Goal: Check status: Check status

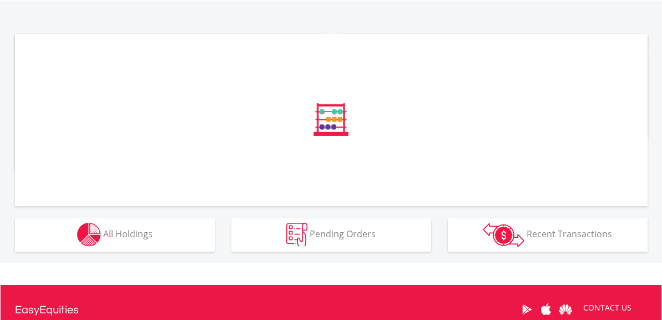
scroll to position [344, 0]
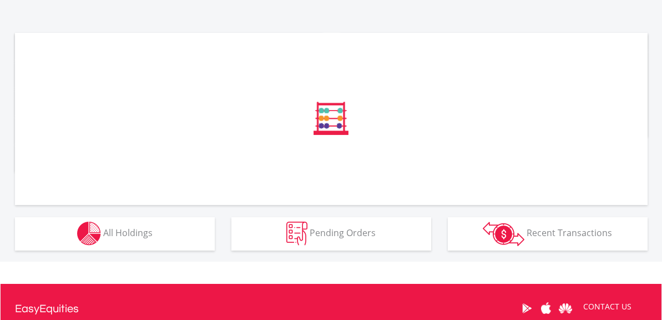
click at [170, 252] on div "﻿ Distribution Current Value Show All" at bounding box center [331, 130] width 743 height 262
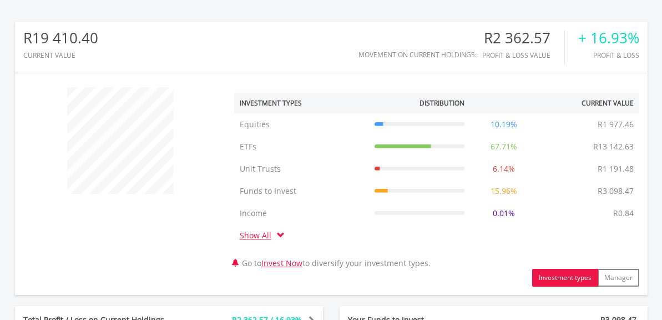
click at [180, 237] on div "﻿ Investment Types Distribution Current Value Show All Equities Equities R1 977…" at bounding box center [331, 184] width 632 height 205
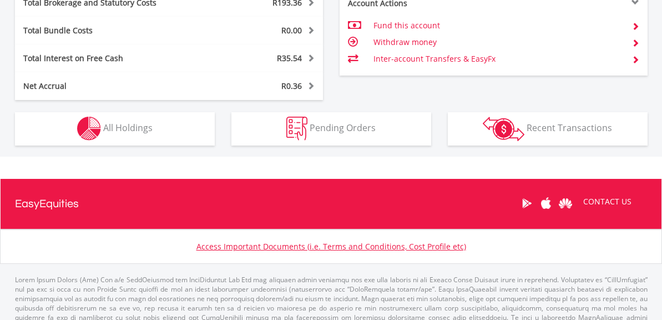
click at [151, 105] on div "Holdings All Holdings" at bounding box center [115, 122] width 216 height 45
click at [157, 139] on button "Holdings All Holdings" at bounding box center [115, 128] width 200 height 33
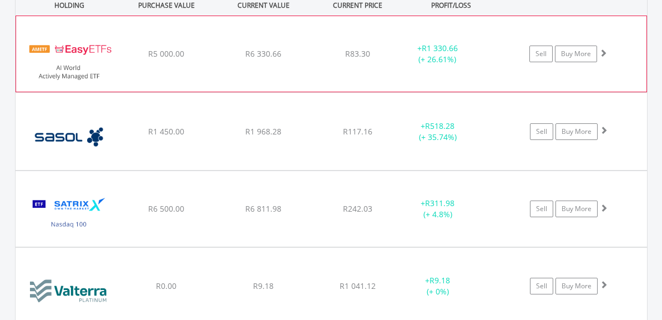
scroll to position [908, 0]
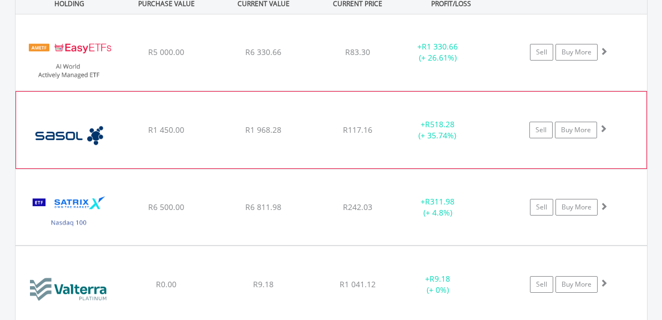
click at [286, 126] on div "R1 968.28" at bounding box center [263, 129] width 94 height 11
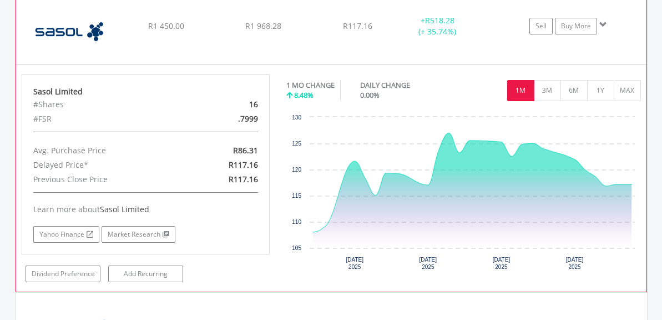
scroll to position [987, 0]
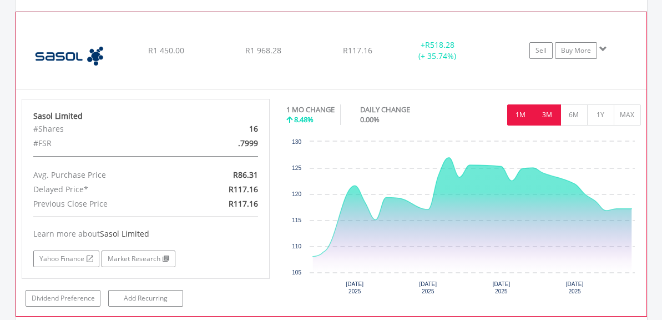
click at [546, 122] on button "3M" at bounding box center [547, 114] width 27 height 21
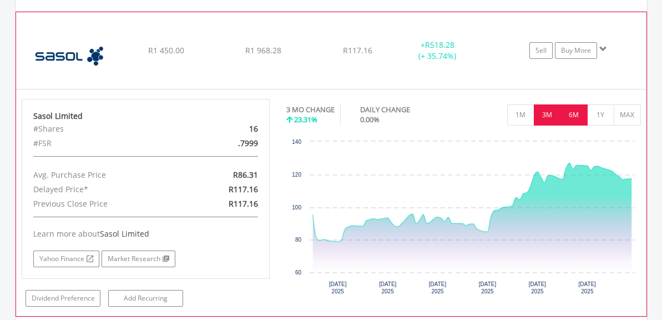
click at [569, 115] on button "6M" at bounding box center [573, 114] width 27 height 21
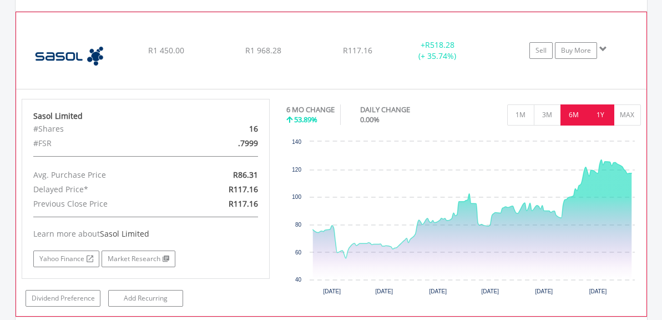
click at [599, 115] on button "1Y" at bounding box center [600, 114] width 27 height 21
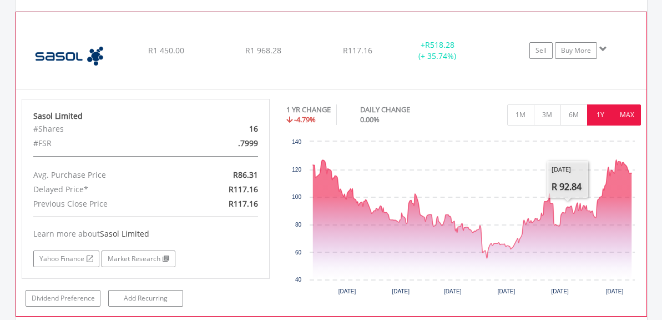
click at [619, 112] on button "MAX" at bounding box center [627, 114] width 27 height 21
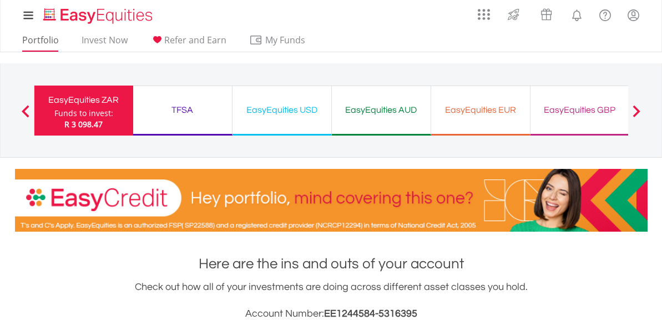
scroll to position [0, 0]
click at [41, 43] on link "Portfolio" at bounding box center [40, 42] width 45 height 17
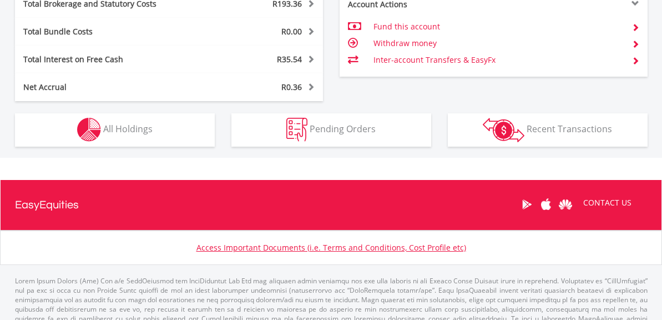
scroll to position [687, 0]
click at [165, 125] on button "Holdings All Holdings" at bounding box center [115, 129] width 200 height 33
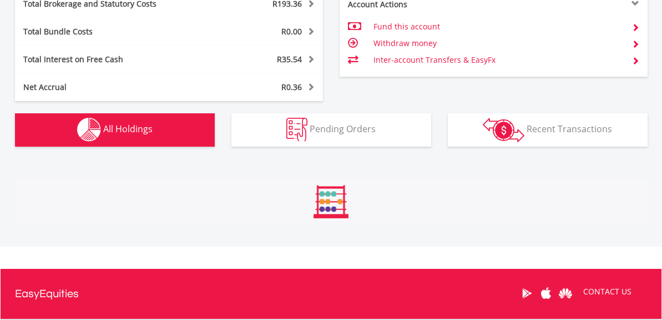
scroll to position [867, 0]
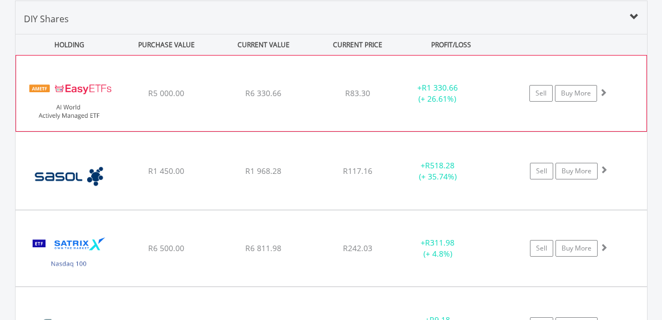
click at [340, 102] on div "﻿ EasyETFs AI World Actively Managed ETF R5 000.00 R6 330.66 R83.30 + R1 330.66…" at bounding box center [331, 92] width 630 height 75
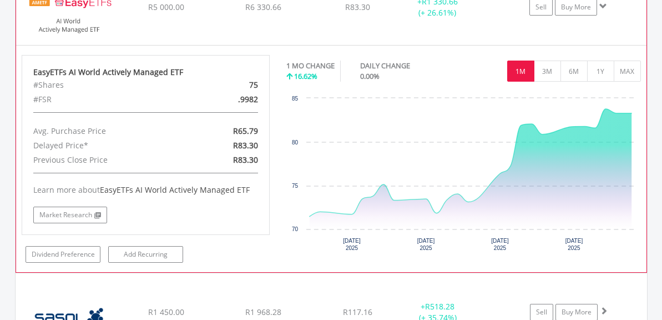
scroll to position [953, 0]
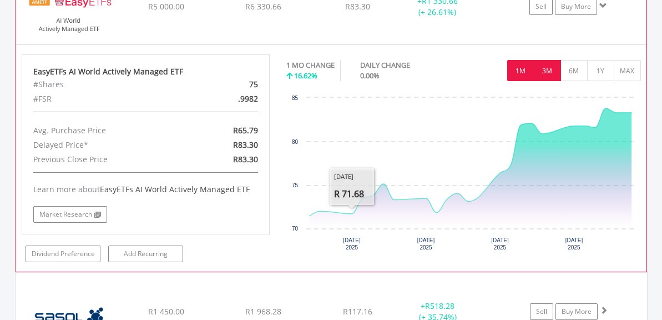
click at [545, 72] on button "3M" at bounding box center [547, 70] width 27 height 21
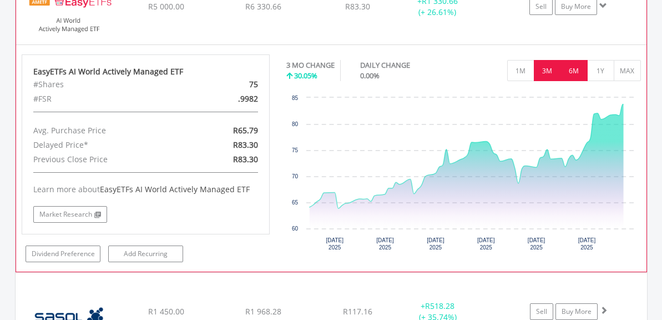
click at [578, 73] on button "6M" at bounding box center [573, 70] width 27 height 21
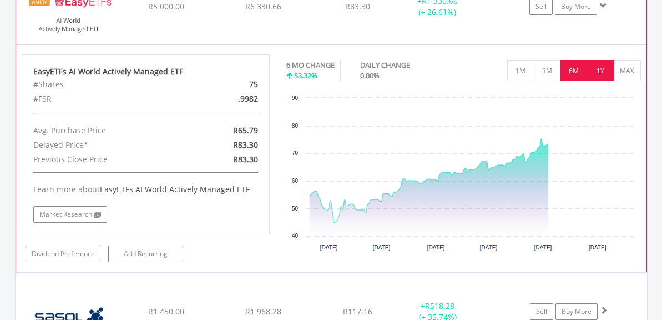
click at [596, 65] on button "1Y" at bounding box center [600, 70] width 27 height 21
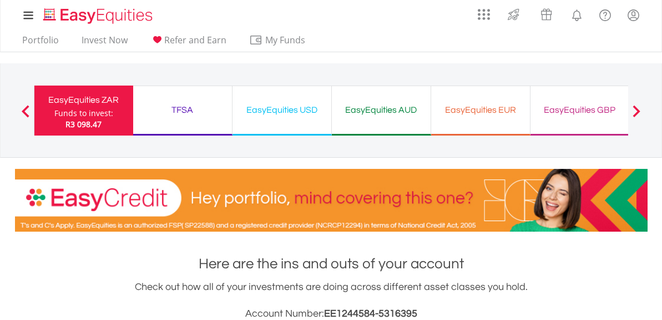
scroll to position [0, 0]
